Goal: Task Accomplishment & Management: Complete application form

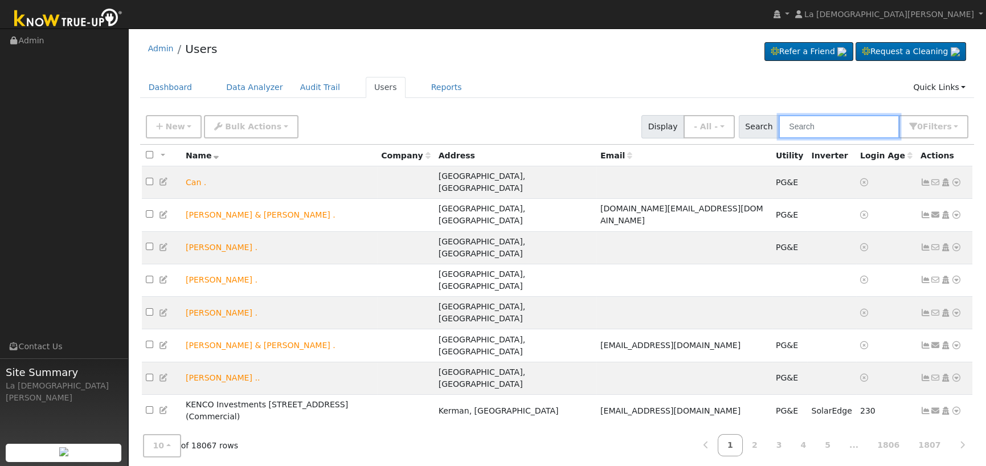
click at [831, 126] on input "text" at bounding box center [839, 126] width 121 height 23
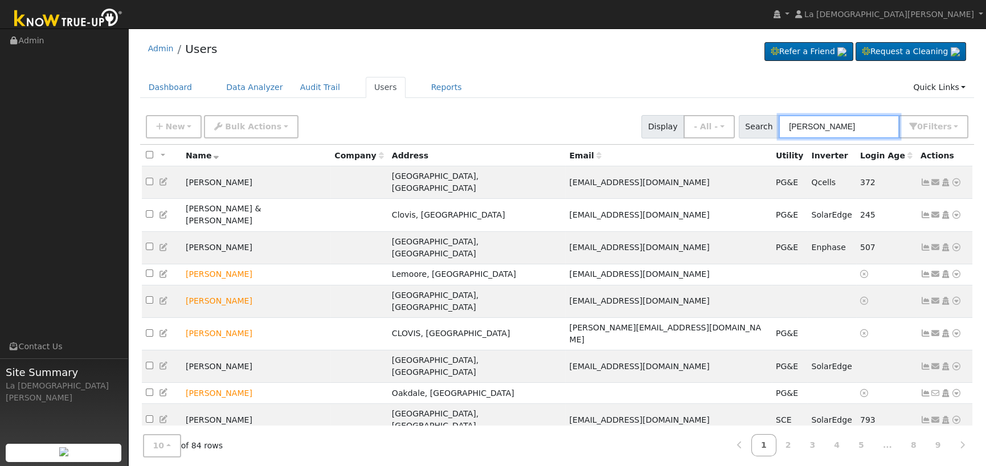
click at [834, 122] on input "[PERSON_NAME]" at bounding box center [839, 126] width 121 height 23
paste input "[PERSON_NAME]"
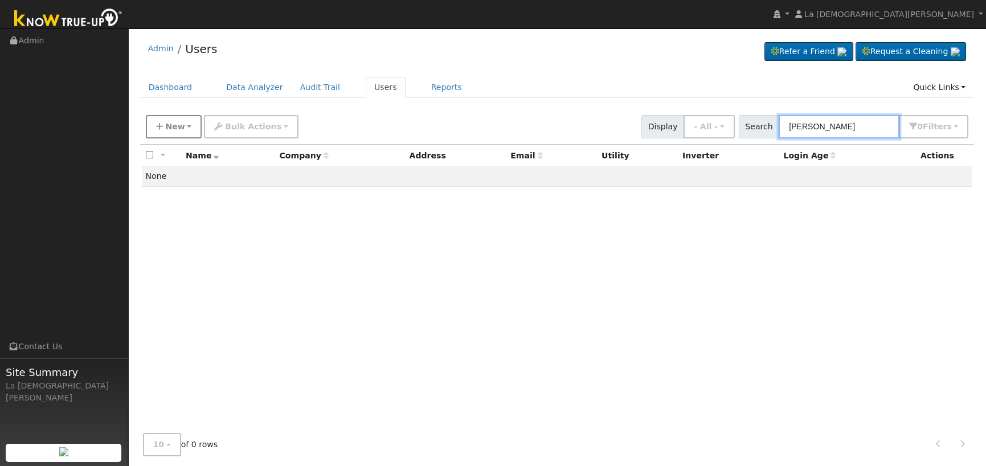
type input "[PERSON_NAME]"
click at [156, 125] on icon "button" at bounding box center [159, 127] width 7 height 8
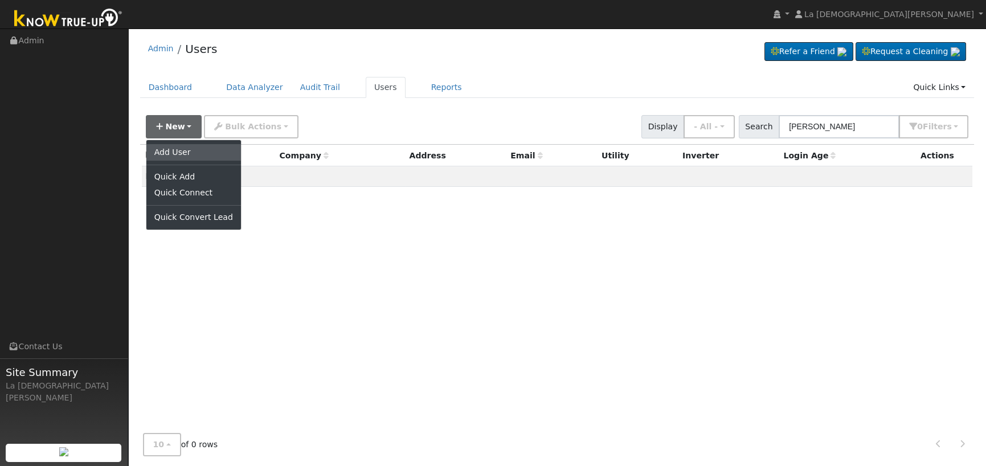
click at [176, 150] on link "Add User" at bounding box center [193, 152] width 95 height 16
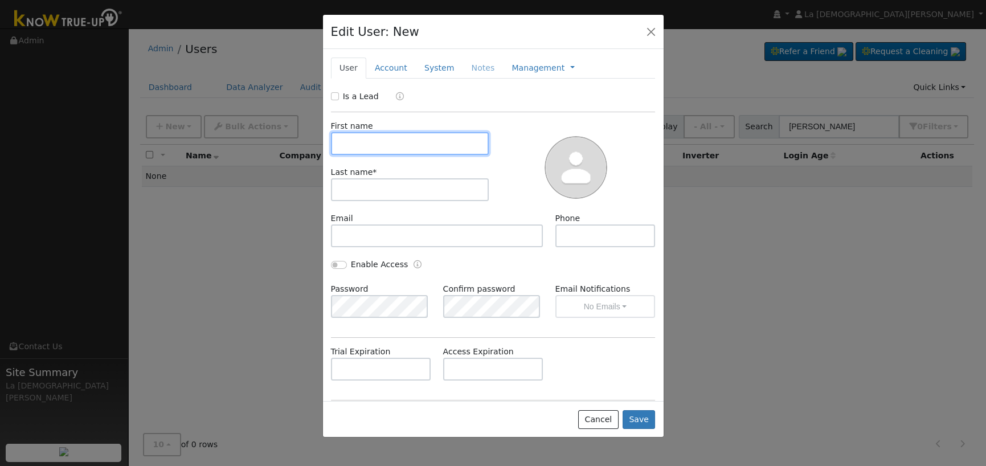
paste input "[PERSON_NAME]"
click at [399, 141] on input "[PERSON_NAME]" at bounding box center [410, 143] width 158 height 23
type input "[PERSON_NAME]"
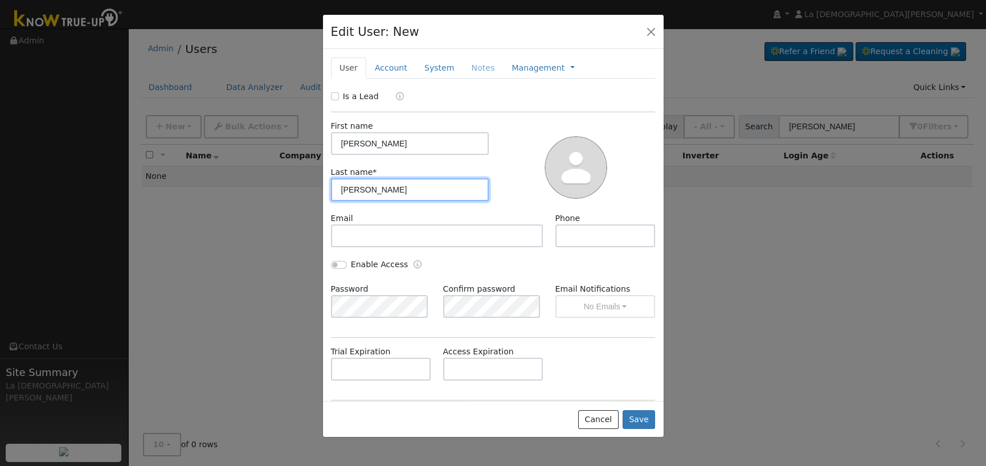
type input "[PERSON_NAME]"
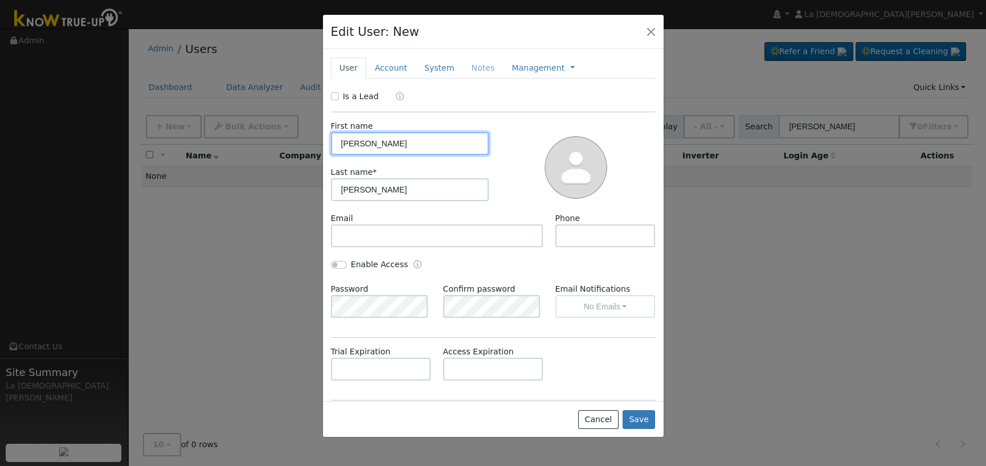
click at [413, 145] on input "[PERSON_NAME]" at bounding box center [410, 143] width 158 height 23
type input "[PERSON_NAME]"
click at [330, 96] on div "Is a Lead" at bounding box center [493, 97] width 337 height 13
click at [334, 99] on input "Is a Lead" at bounding box center [335, 96] width 8 height 8
checkbox input "true"
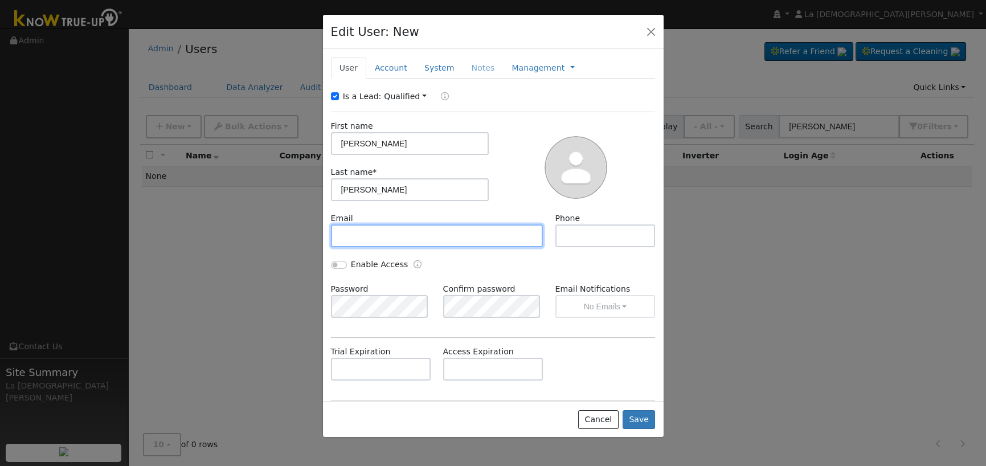
paste input "[EMAIL_ADDRESS][DOMAIN_NAME]"
type input "[EMAIL_ADDRESS][DOMAIN_NAME]"
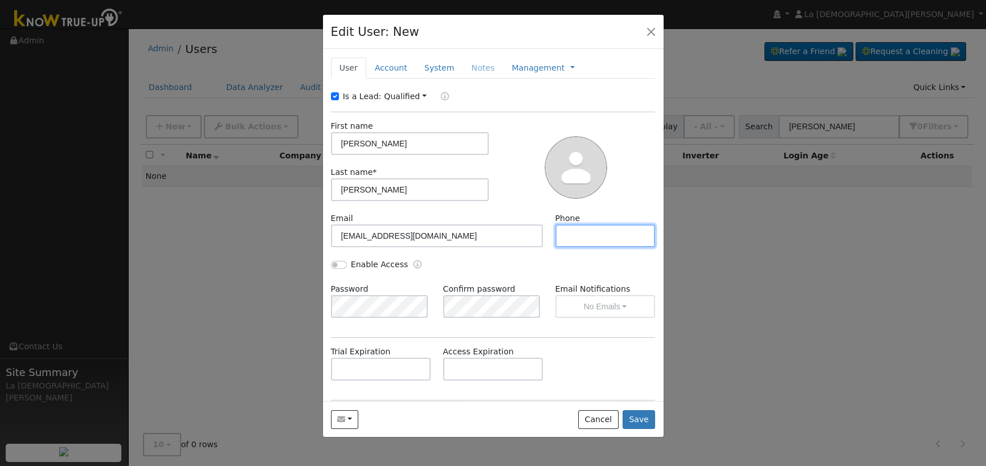
click at [573, 235] on input "text" at bounding box center [606, 236] width 100 height 23
paste input "[PHONE_NUMBER]"
type input "[PHONE_NUMBER]"
click at [372, 59] on link "Account" at bounding box center [391, 68] width 50 height 21
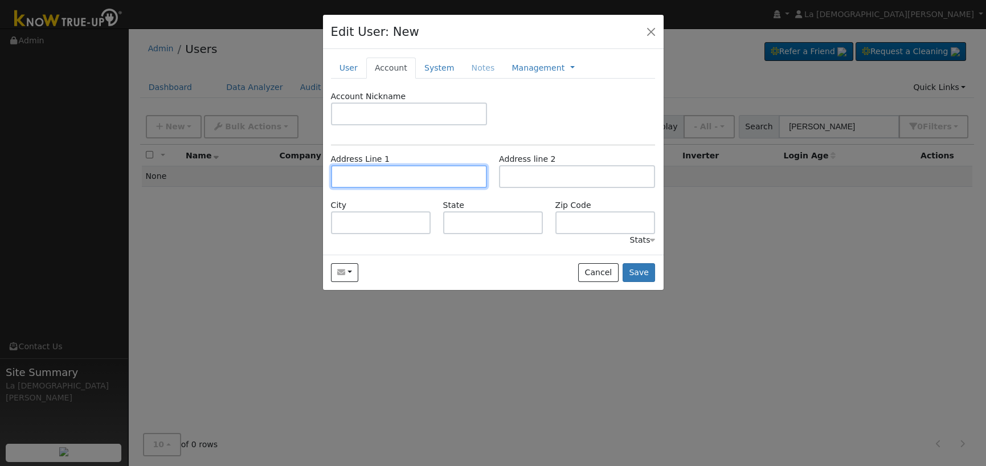
click at [416, 184] on input "text" at bounding box center [409, 176] width 156 height 23
paste input "[STREET_ADDRESS]"
type input "[STREET_ADDRESS]"
type input "[GEOGRAPHIC_DATA]"
type input "CA"
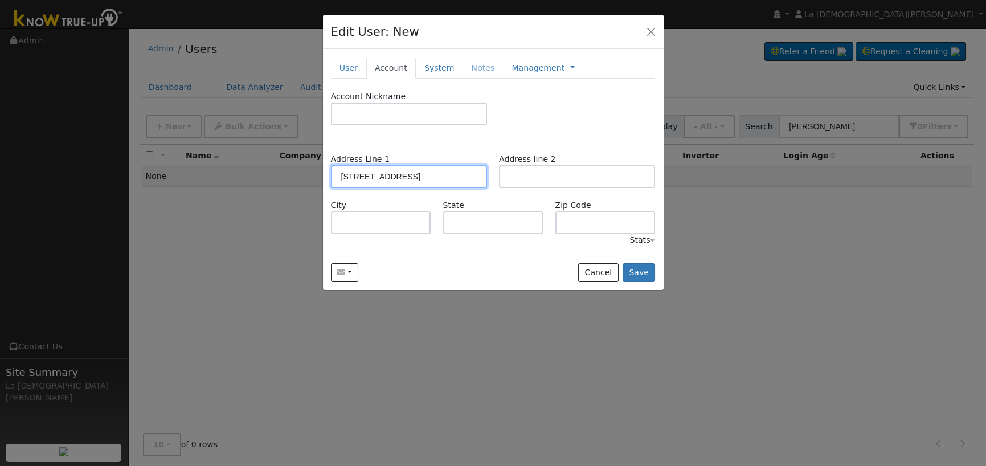
type input "93720"
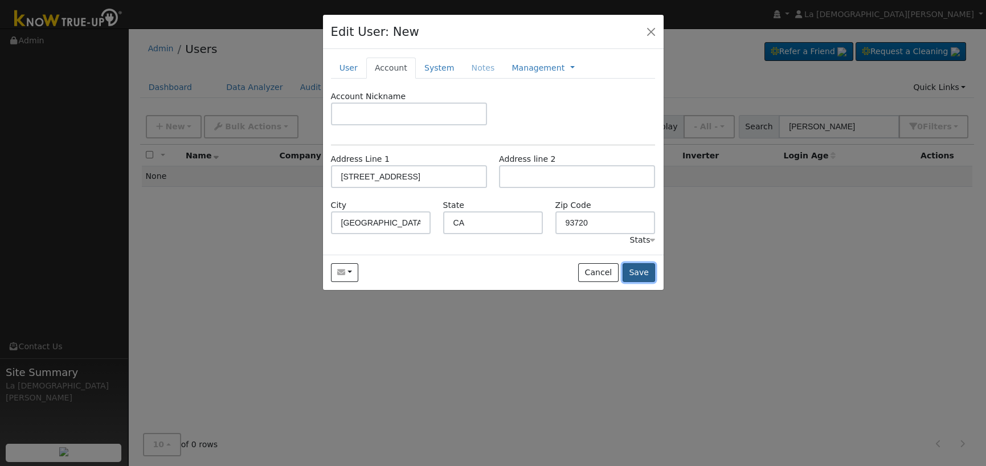
click at [646, 272] on button "Save" at bounding box center [639, 272] width 33 height 19
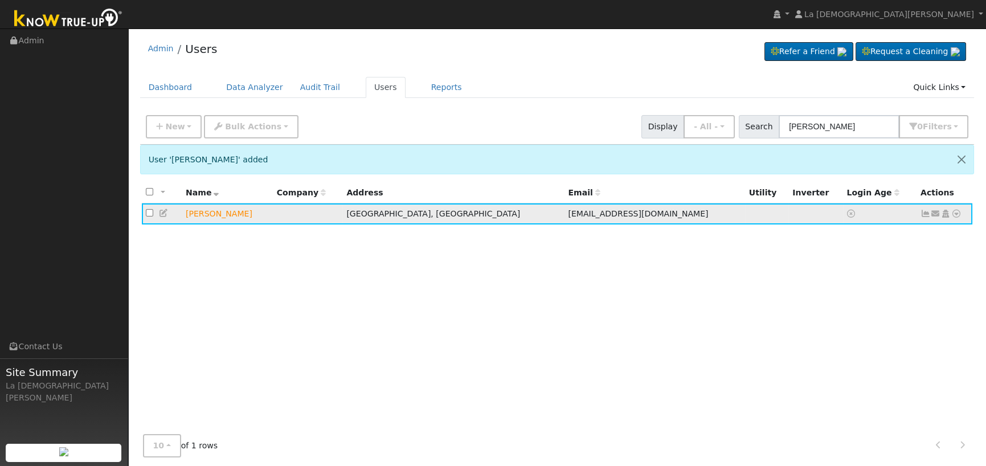
click at [937, 214] on icon at bounding box center [936, 214] width 10 height 8
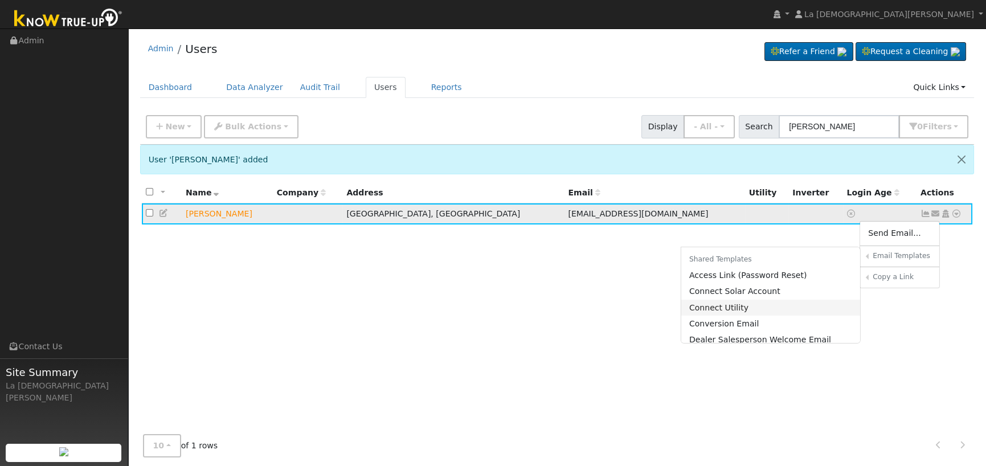
click at [745, 309] on link "Connect Utility" at bounding box center [772, 308] width 180 height 16
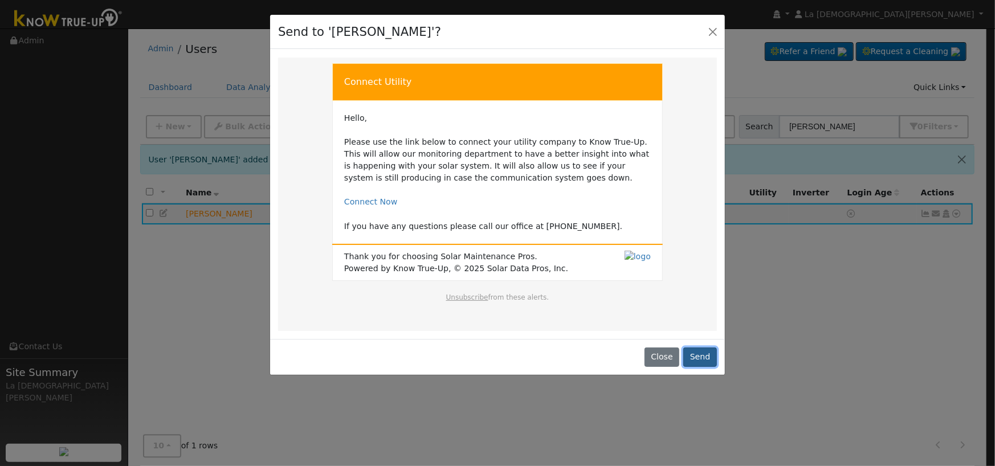
click at [702, 354] on button "Send" at bounding box center [700, 357] width 34 height 19
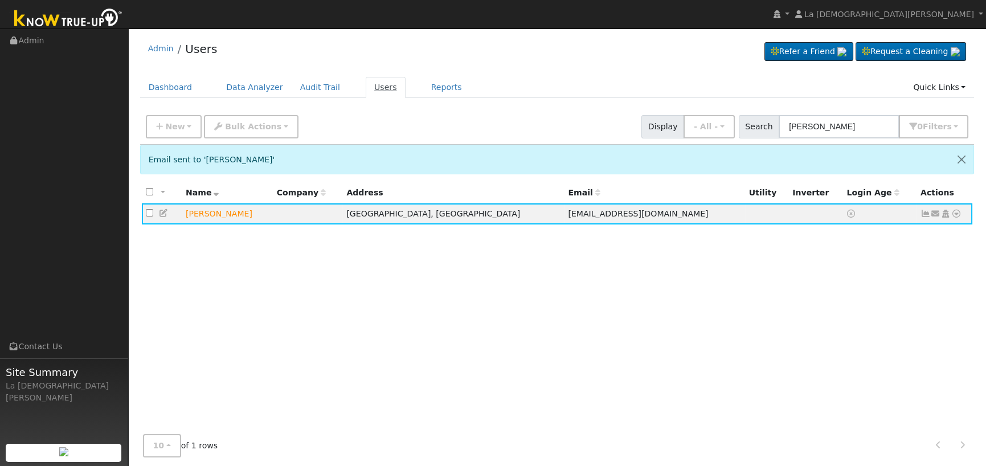
click at [369, 85] on link "Users" at bounding box center [386, 87] width 40 height 21
